Goal: Transaction & Acquisition: Purchase product/service

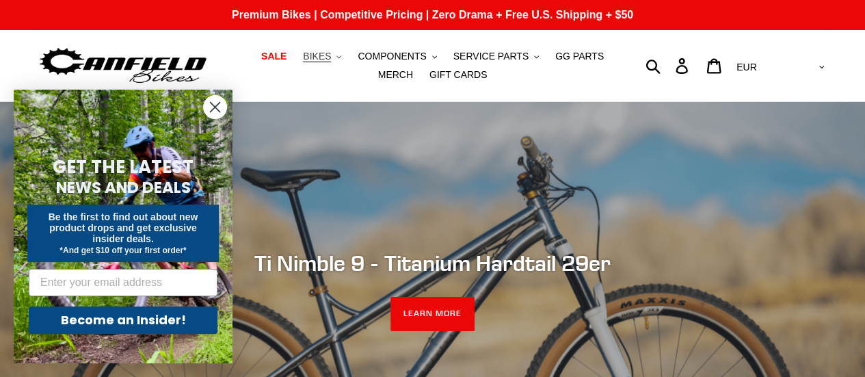
click at [327, 59] on button "BIKES .cls-1{fill:#231f20}" at bounding box center [322, 56] width 52 height 18
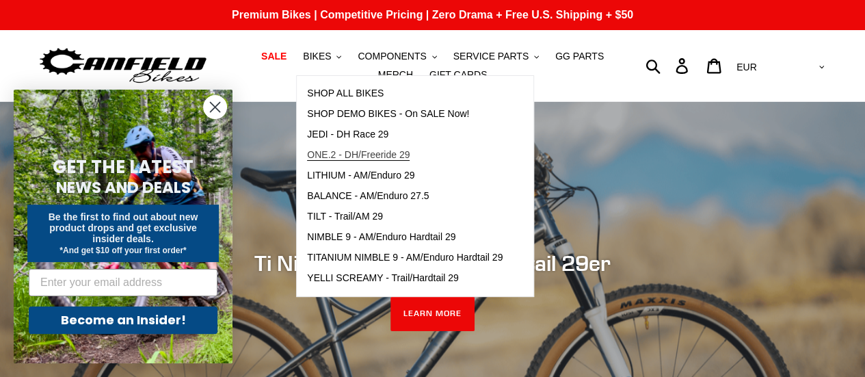
click at [307, 154] on span "ONE.2 - DH/Freeride 29" at bounding box center [358, 155] width 103 height 12
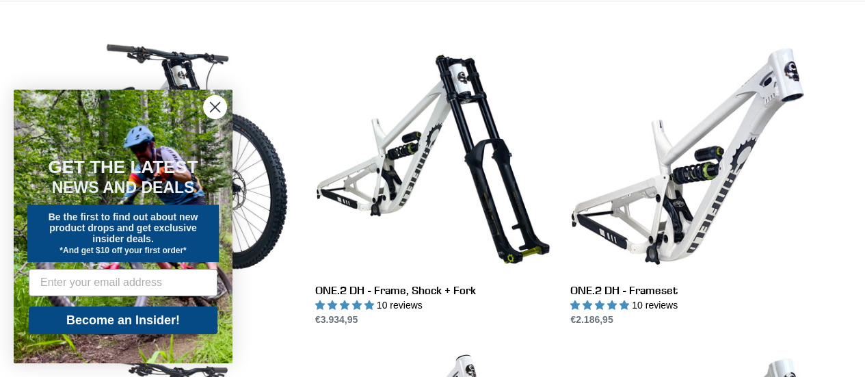
scroll to position [384, 0]
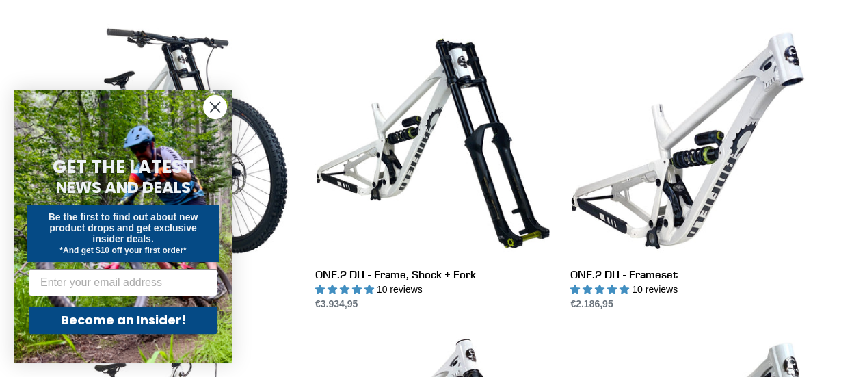
click at [212, 111] on circle "Close dialog" at bounding box center [215, 107] width 23 height 23
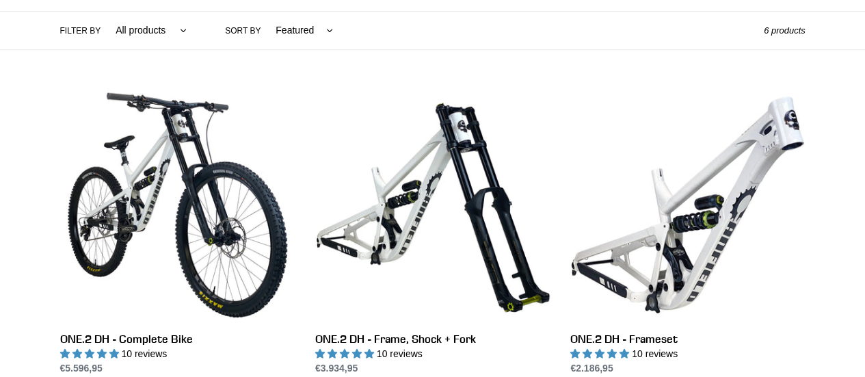
scroll to position [0, 0]
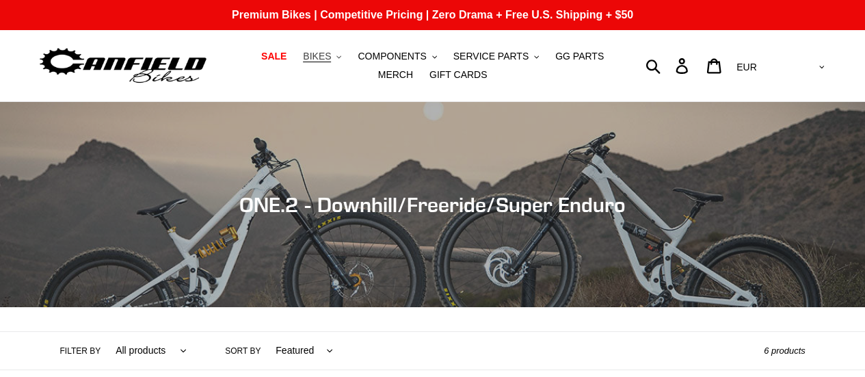
click at [336, 56] on icon ".cls-1{fill:#231f20}" at bounding box center [338, 57] width 5 height 5
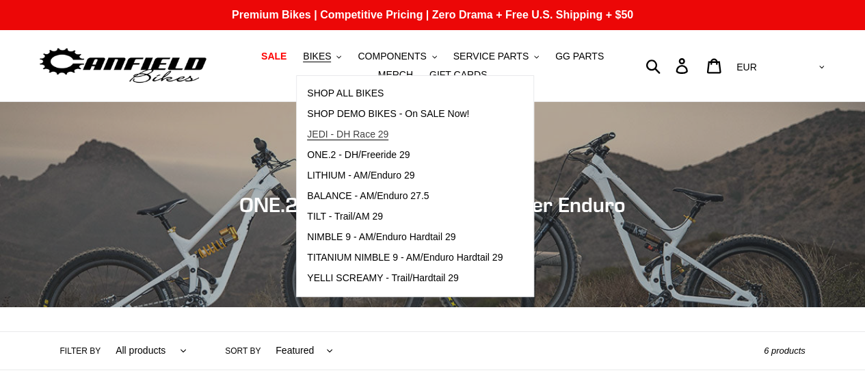
click at [330, 129] on span "JEDI - DH Race 29" at bounding box center [347, 135] width 81 height 12
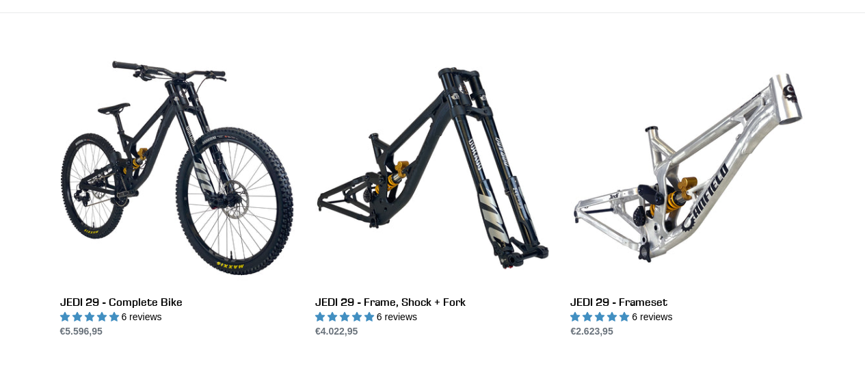
scroll to position [356, 0]
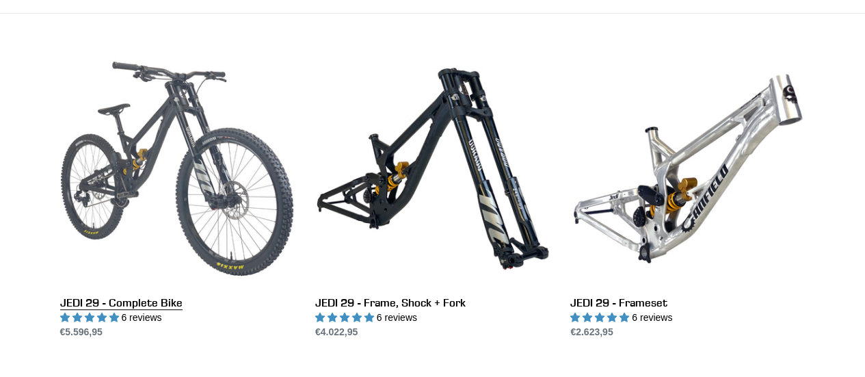
click at [135, 185] on link "JEDI 29 - Complete Bike" at bounding box center [177, 195] width 234 height 288
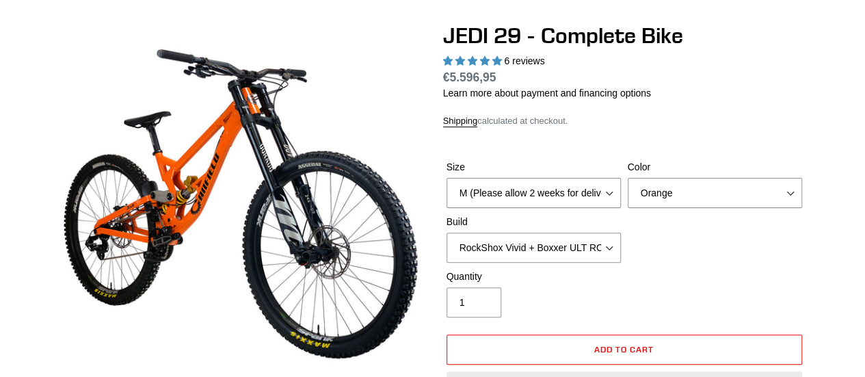
scroll to position [126, 0]
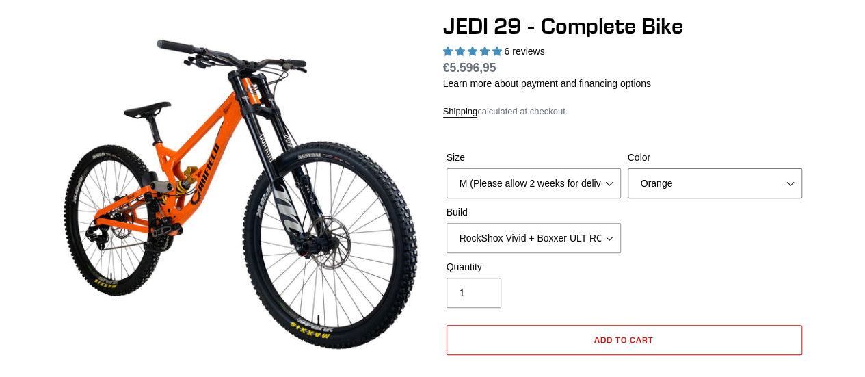
click at [673, 184] on select "Orange Stealth Black Raw" at bounding box center [715, 183] width 174 height 30
select select "Stealth Black"
click at [628, 168] on select "Orange Stealth Black Raw" at bounding box center [715, 183] width 174 height 30
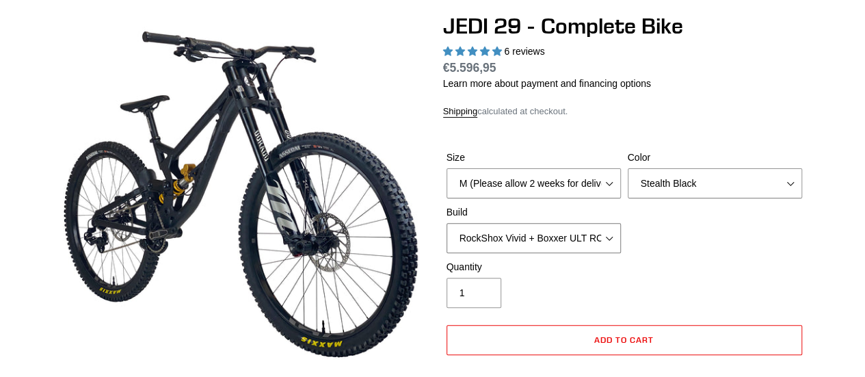
click at [580, 226] on select "RockShox Vivid + Boxxer ULT RC2 C3 200 + SRAM XO RockShox Vivid + Boxxer ULT RC…" at bounding box center [533, 238] width 174 height 30
select select "RockShox Vivid + Boxxer ULT RC2 C3 200 + Shimano"
click at [446, 223] on select "RockShox Vivid + Boxxer ULT RC2 C3 200 + SRAM XO RockShox Vivid + Boxxer ULT RC…" at bounding box center [533, 238] width 174 height 30
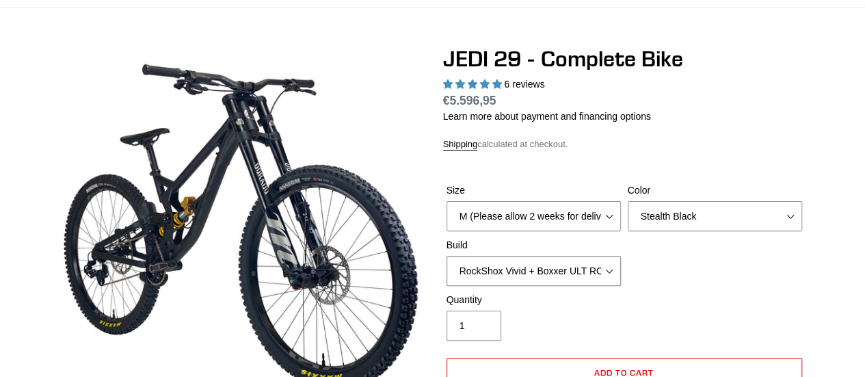
scroll to position [92, 0]
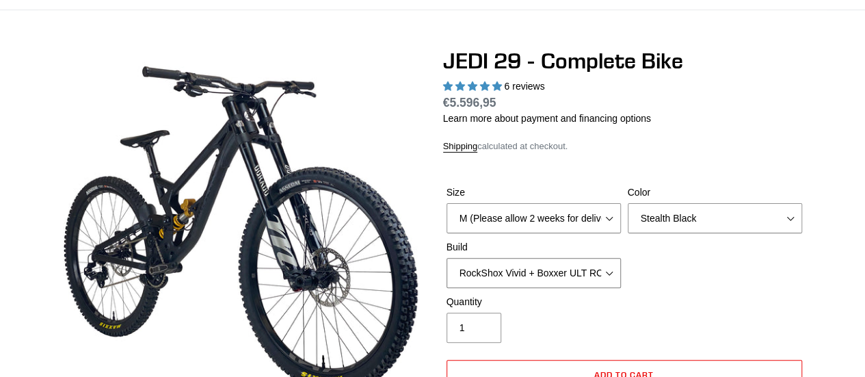
click at [520, 284] on select "RockShox Vivid + Boxxer ULT RC2 C3 200 + SRAM XO RockShox Vivid + Boxxer ULT RC…" at bounding box center [533, 273] width 174 height 30
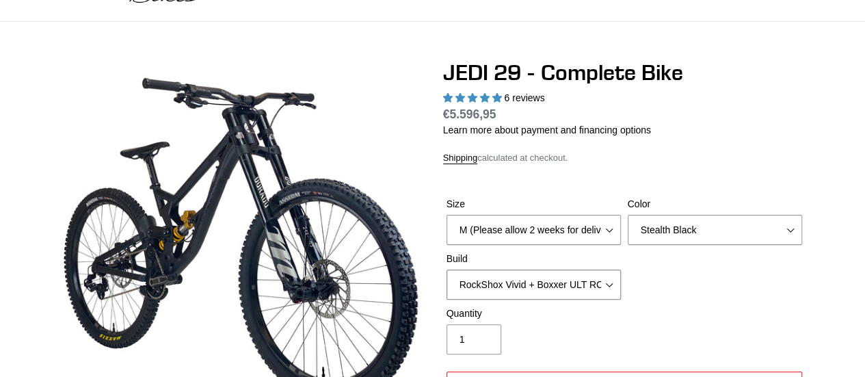
scroll to position [0, 0]
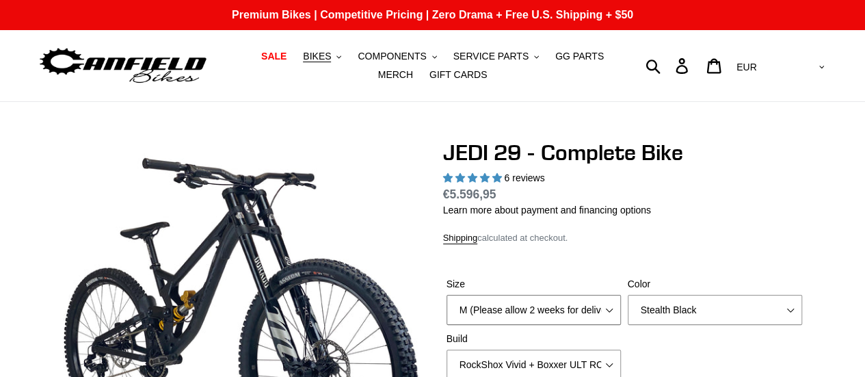
click at [535, 307] on select "M (Please allow 2 weeks for delivery) L (Please allow 2 weeks for delivery) XL …" at bounding box center [533, 310] width 174 height 30
click at [10, 98] on header "SALE BIKES .cls-1{fill:#231f20} SHOP ALL BIKES SHOP DEMO BIKES - On SALE Now! J…" at bounding box center [432, 66] width 865 height 72
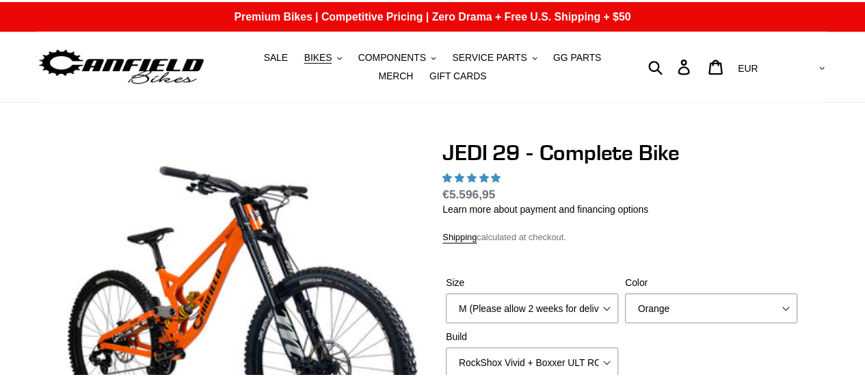
scroll to position [135, 0]
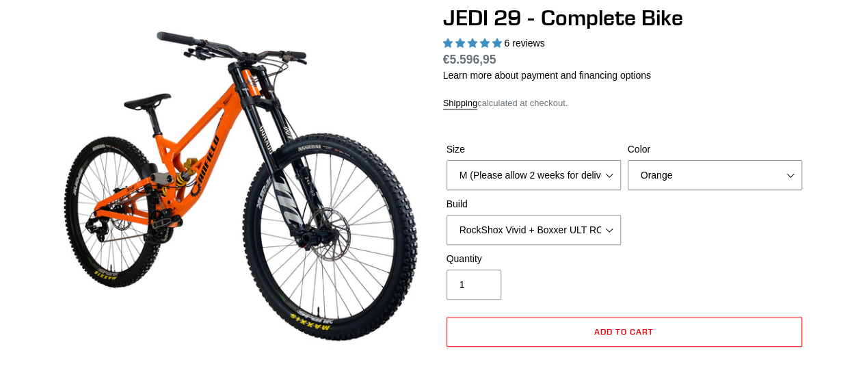
select select "highest-rating"
click at [644, 175] on select "Orange Stealth Black Raw" at bounding box center [715, 175] width 174 height 30
select select "Stealth Black"
click at [628, 160] on select "Orange Stealth Black Raw" at bounding box center [715, 175] width 174 height 30
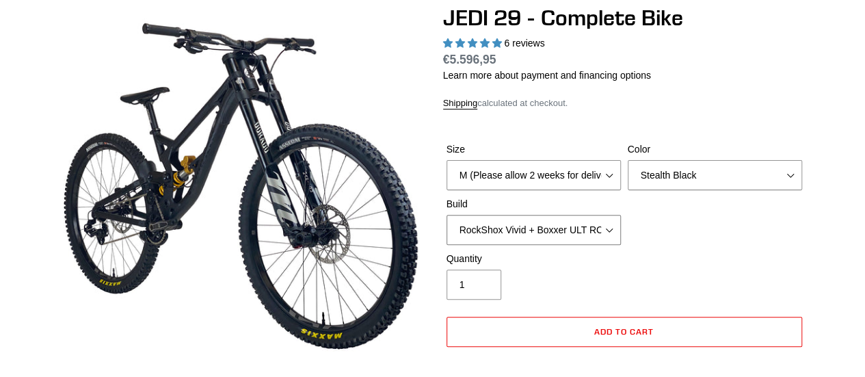
click at [568, 217] on select "RockShox Vivid + Boxxer ULT RC2 C3 200 + SRAM XO RockShox Vivid + Boxxer ULT RC…" at bounding box center [533, 230] width 174 height 30
click at [446, 215] on select "RockShox Vivid + Boxxer ULT RC2 C3 200 + SRAM XO RockShox Vivid + Boxxer ULT RC…" at bounding box center [533, 230] width 174 height 30
click at [546, 239] on select "RockShox Vivid + Boxxer ULT RC2 C3 200 + SRAM XO RockShox Vivid + Boxxer ULT RC…" at bounding box center [533, 230] width 174 height 30
click at [446, 215] on select "RockShox Vivid + Boxxer ULT RC2 C3 200 + SRAM XO RockShox Vivid + Boxxer ULT RC…" at bounding box center [533, 230] width 174 height 30
click at [554, 239] on select "RockShox Vivid + Boxxer ULT RC2 C3 200 + SRAM XO RockShox Vivid + Boxxer ULT RC…" at bounding box center [533, 230] width 174 height 30
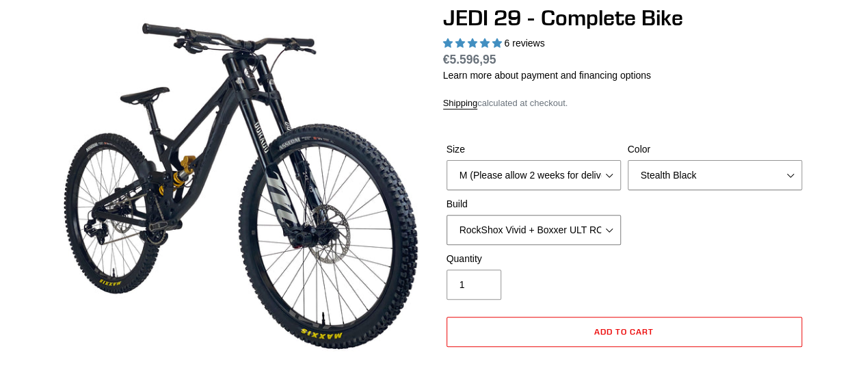
select select "Fox DHX2 + Fox 40 Float Grip 2 203 + Shimano"
click at [446, 215] on select "RockShox Vivid + Boxxer ULT RC2 C3 200 + SRAM XO RockShox Vivid + Boxxer ULT RC…" at bounding box center [533, 230] width 174 height 30
